Goal: Check status: Check status

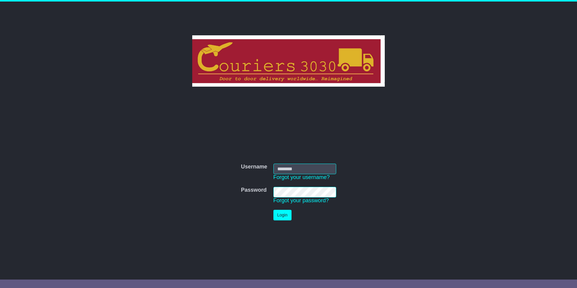
type input "********"
click at [283, 217] on button "Login" at bounding box center [283, 215] width 18 height 11
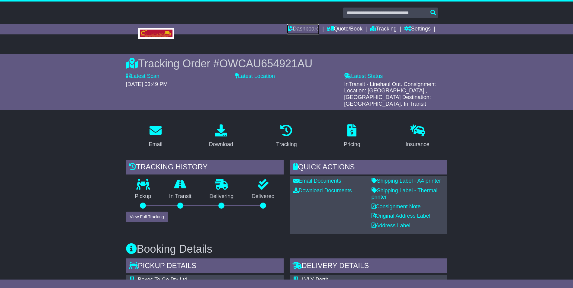
click at [292, 28] on link "Dashboard" at bounding box center [303, 29] width 32 height 10
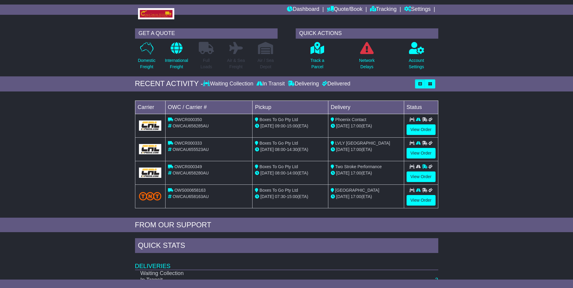
scroll to position [30, 0]
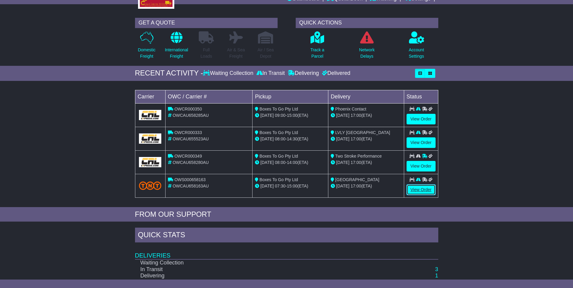
click at [423, 189] on link "View Order" at bounding box center [420, 189] width 29 height 11
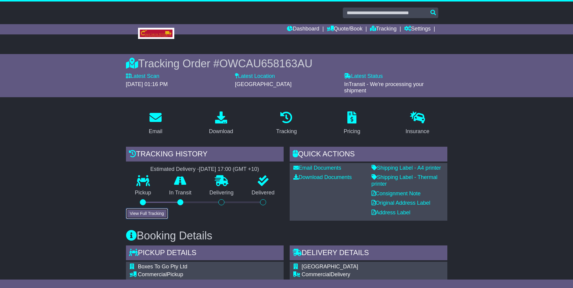
click at [147, 210] on button "View Full Tracking" at bounding box center [147, 213] width 42 height 11
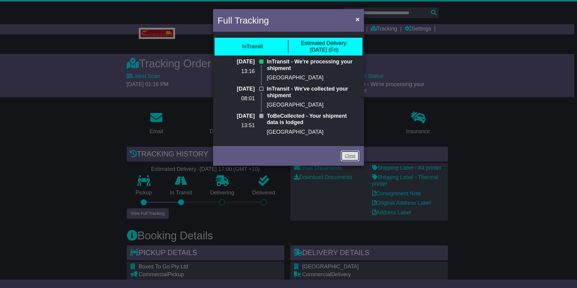
click at [354, 154] on link "Close" at bounding box center [350, 156] width 19 height 11
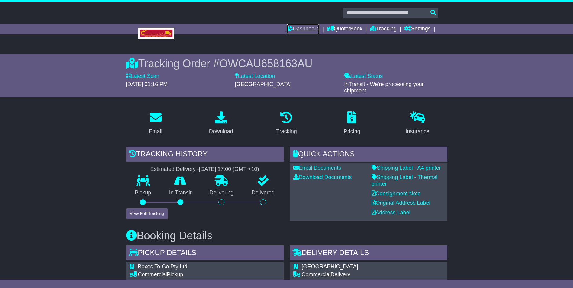
click at [309, 26] on link "Dashboard" at bounding box center [303, 29] width 32 height 10
